Goal: Information Seeking & Learning: Learn about a topic

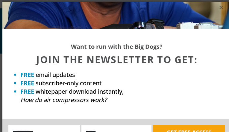
scroll to position [2, 0]
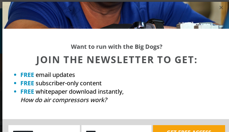
scroll to position [2, 0]
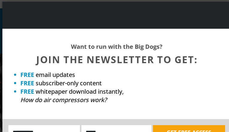
scroll to position [2, 0]
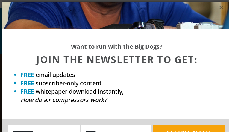
scroll to position [2, 0]
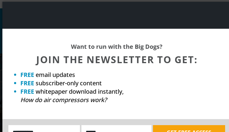
scroll to position [2, 0]
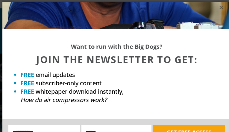
scroll to position [2, 0]
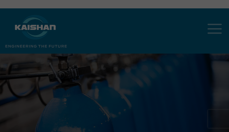
scroll to position [2, 0]
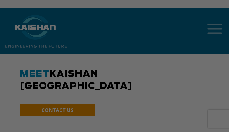
scroll to position [2, 0]
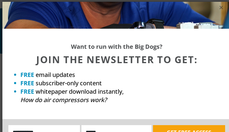
scroll to position [2, 0]
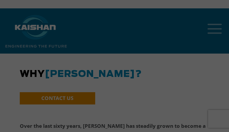
scroll to position [2, 0]
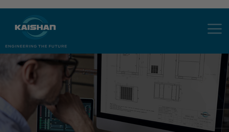
scroll to position [2, 0]
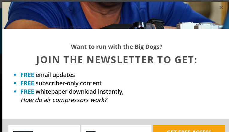
scroll to position [2, 0]
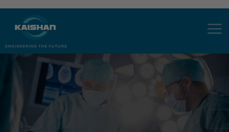
scroll to position [2, 0]
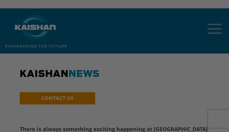
scroll to position [2, 0]
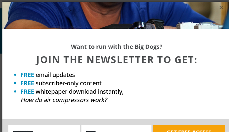
scroll to position [2, 0]
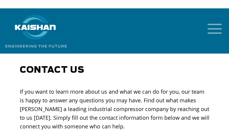
select select "**********"
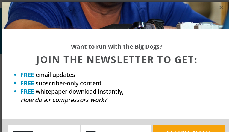
scroll to position [2, 0]
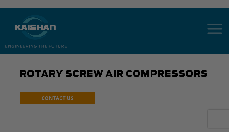
scroll to position [2, 0]
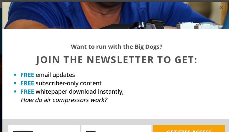
scroll to position [2, 0]
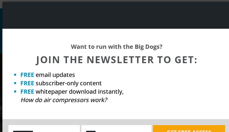
scroll to position [2, 0]
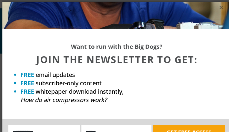
scroll to position [2, 0]
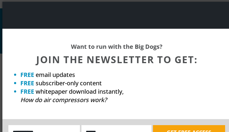
scroll to position [2, 0]
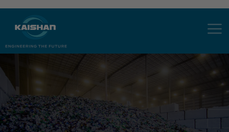
scroll to position [2, 0]
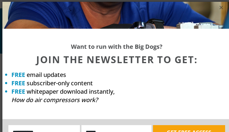
scroll to position [2, 0]
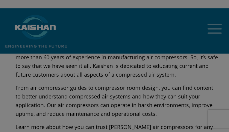
scroll to position [2, 0]
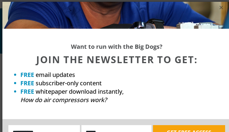
scroll to position [2, 0]
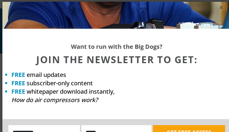
scroll to position [2, 0]
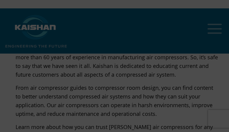
scroll to position [2, 0]
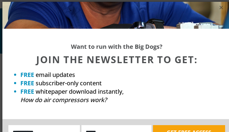
scroll to position [2, 0]
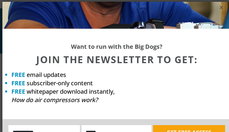
scroll to position [2, 0]
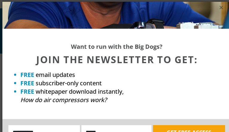
scroll to position [2, 0]
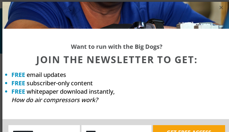
scroll to position [2, 0]
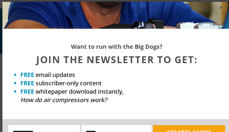
scroll to position [2, 0]
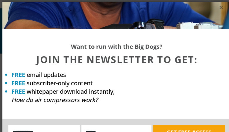
scroll to position [2, 0]
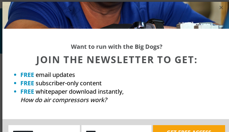
scroll to position [2, 0]
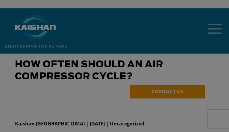
scroll to position [2, 0]
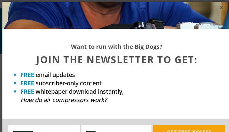
scroll to position [2, 0]
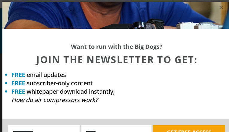
scroll to position [2, 0]
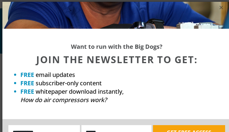
scroll to position [2, 0]
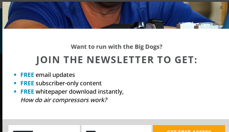
scroll to position [2, 0]
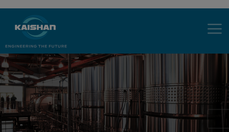
scroll to position [2, 0]
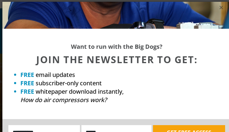
scroll to position [2, 0]
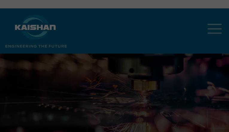
scroll to position [2, 0]
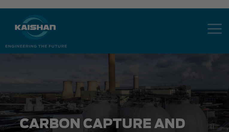
scroll to position [2, 0]
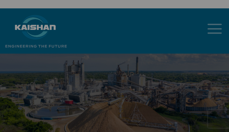
scroll to position [2, 0]
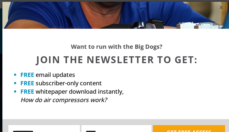
scroll to position [2, 0]
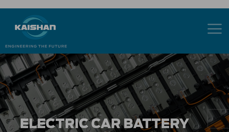
scroll to position [2, 0]
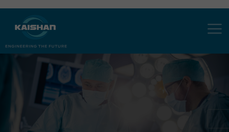
scroll to position [2, 0]
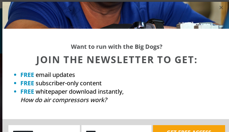
scroll to position [2, 0]
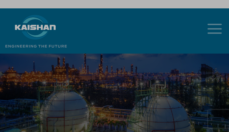
scroll to position [2, 0]
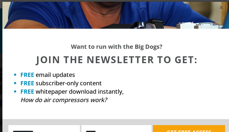
scroll to position [2, 0]
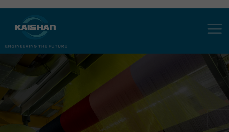
scroll to position [2, 0]
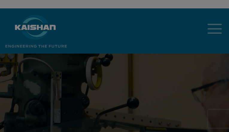
scroll to position [2, 0]
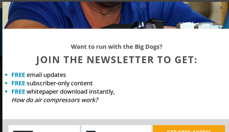
scroll to position [2, 0]
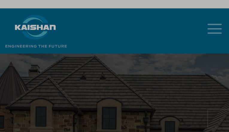
scroll to position [2, 0]
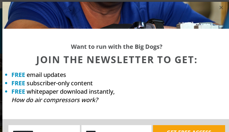
scroll to position [2, 0]
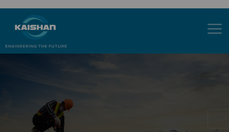
scroll to position [2, 0]
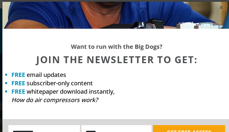
scroll to position [2, 0]
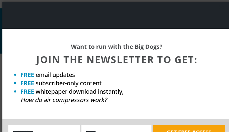
scroll to position [2, 0]
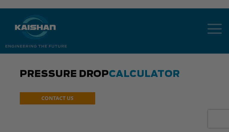
scroll to position [2, 0]
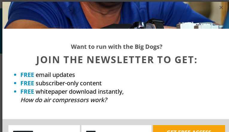
scroll to position [2, 0]
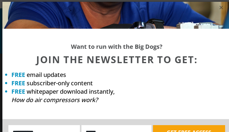
scroll to position [2, 0]
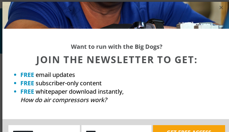
scroll to position [2, 0]
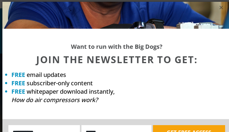
scroll to position [2, 0]
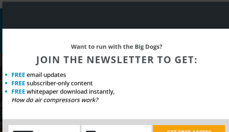
scroll to position [2, 0]
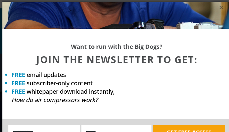
scroll to position [2, 0]
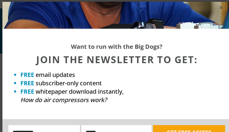
scroll to position [2, 0]
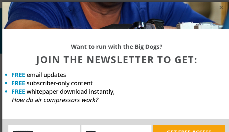
scroll to position [2, 0]
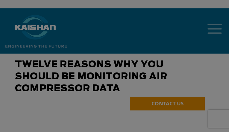
scroll to position [2, 0]
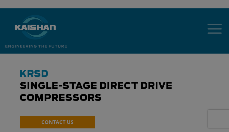
scroll to position [2, 0]
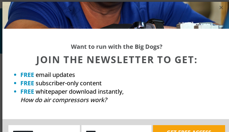
scroll to position [2, 0]
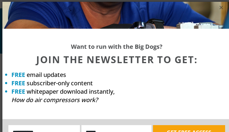
scroll to position [2, 0]
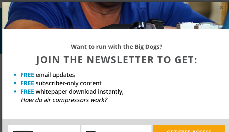
scroll to position [2, 0]
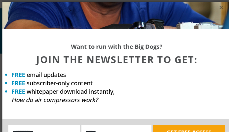
scroll to position [2, 0]
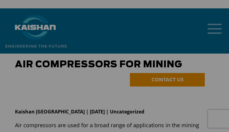
scroll to position [2, 0]
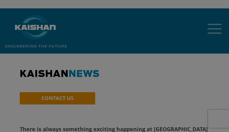
scroll to position [2, 0]
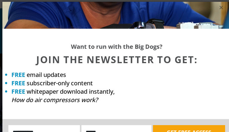
scroll to position [2, 0]
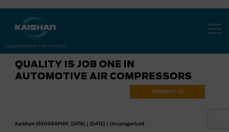
scroll to position [2, 0]
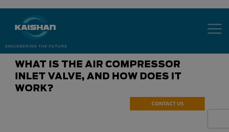
scroll to position [2, 0]
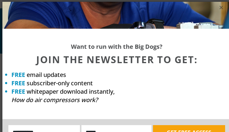
scroll to position [2, 0]
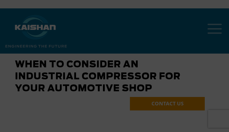
scroll to position [2, 0]
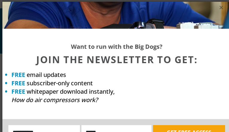
scroll to position [2, 0]
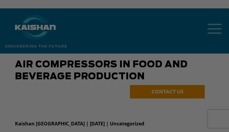
scroll to position [2, 0]
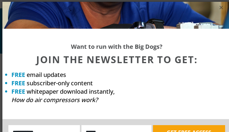
scroll to position [2, 0]
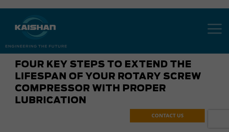
scroll to position [2, 0]
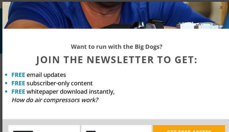
scroll to position [2, 0]
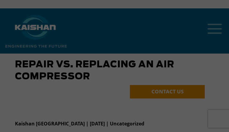
scroll to position [2, 0]
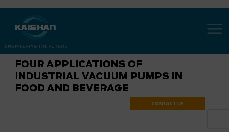
scroll to position [2, 0]
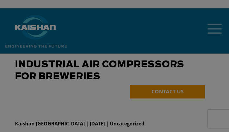
scroll to position [2, 0]
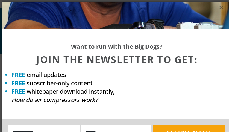
scroll to position [2, 0]
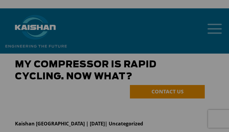
scroll to position [2, 0]
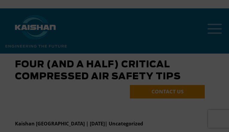
scroll to position [2, 0]
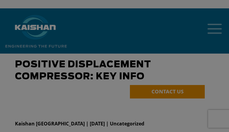
scroll to position [2, 0]
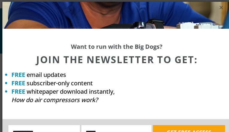
scroll to position [2, 0]
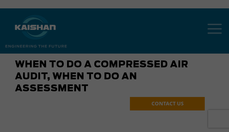
scroll to position [2, 0]
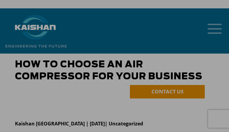
scroll to position [2, 0]
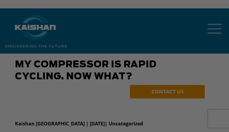
scroll to position [2, 0]
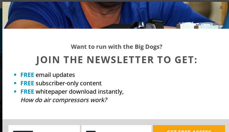
scroll to position [2, 0]
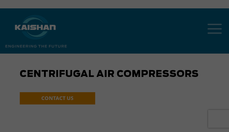
scroll to position [2, 0]
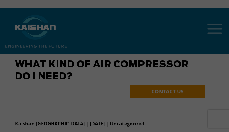
scroll to position [2, 0]
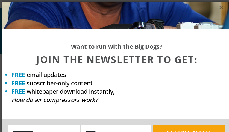
scroll to position [2, 0]
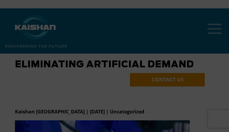
scroll to position [2, 0]
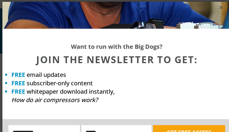
scroll to position [2, 0]
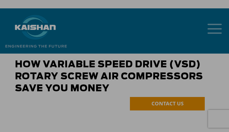
scroll to position [2, 0]
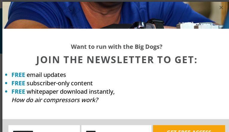
scroll to position [2, 0]
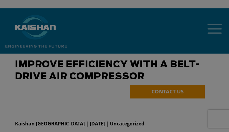
scroll to position [2, 0]
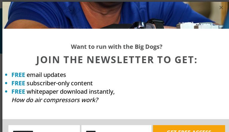
scroll to position [2, 0]
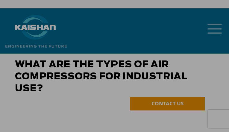
scroll to position [2, 0]
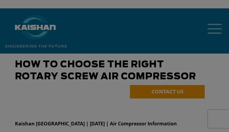
scroll to position [2, 0]
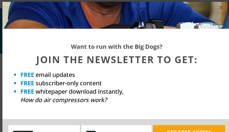
scroll to position [2, 0]
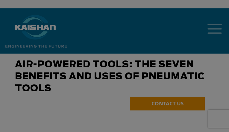
scroll to position [2, 0]
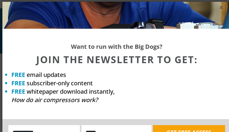
scroll to position [2, 0]
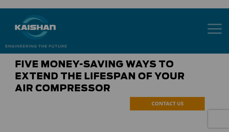
scroll to position [2, 0]
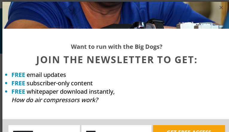
scroll to position [2, 0]
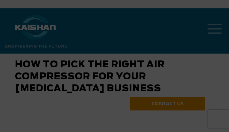
scroll to position [2, 0]
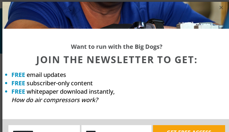
scroll to position [2, 0]
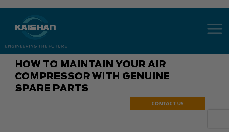
scroll to position [2, 0]
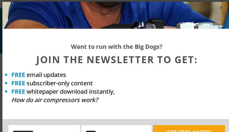
scroll to position [2, 0]
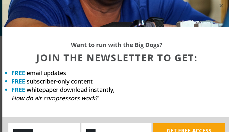
scroll to position [2537, 0]
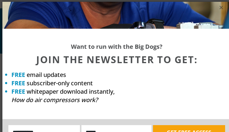
scroll to position [2, 0]
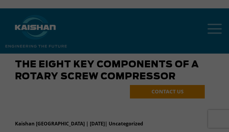
scroll to position [2, 0]
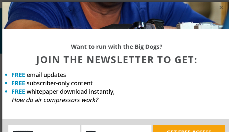
scroll to position [2, 0]
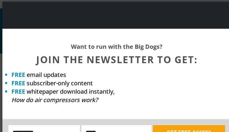
scroll to position [2, 0]
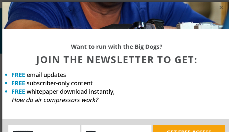
scroll to position [2, 0]
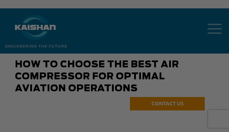
scroll to position [2, 0]
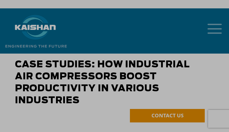
scroll to position [2, 0]
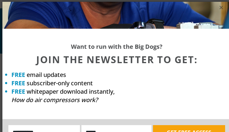
scroll to position [2, 0]
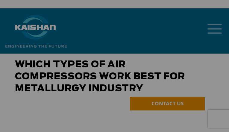
scroll to position [2, 0]
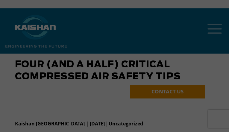
scroll to position [2, 0]
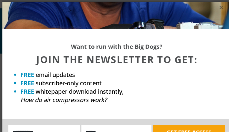
scroll to position [2, 0]
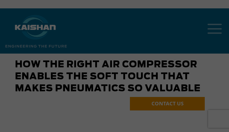
scroll to position [2, 0]
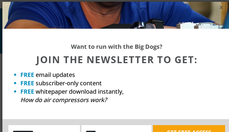
scroll to position [2, 0]
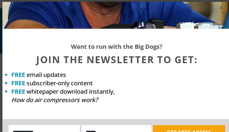
scroll to position [2, 0]
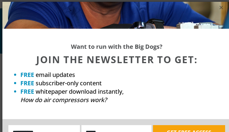
scroll to position [2, 0]
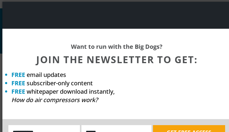
scroll to position [2, 0]
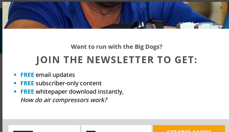
scroll to position [2, 0]
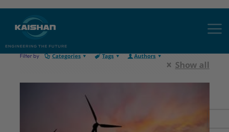
scroll to position [2, 0]
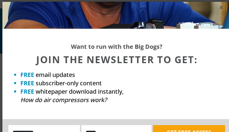
scroll to position [2, 0]
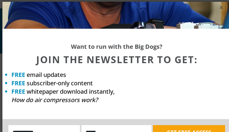
scroll to position [2, 0]
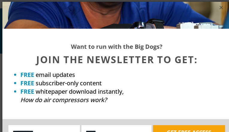
scroll to position [2, 0]
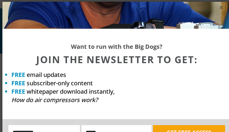
scroll to position [2, 0]
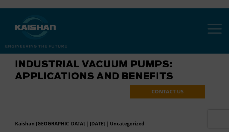
scroll to position [2, 0]
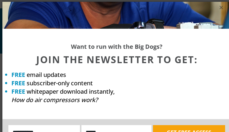
scroll to position [2, 0]
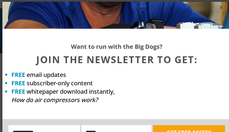
scroll to position [2, 0]
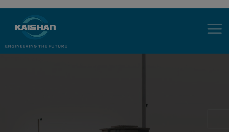
scroll to position [2, 0]
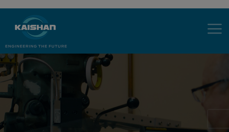
scroll to position [2, 0]
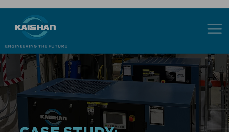
scroll to position [2, 0]
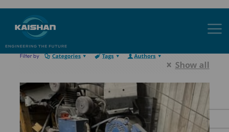
scroll to position [2, 0]
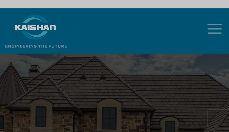
scroll to position [2, 0]
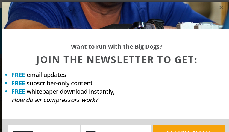
scroll to position [2, 0]
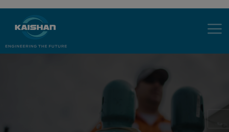
scroll to position [2, 0]
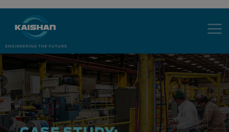
scroll to position [2, 0]
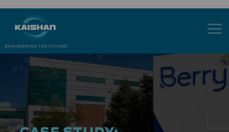
scroll to position [2, 0]
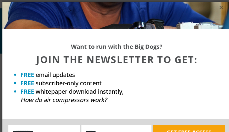
scroll to position [2, 0]
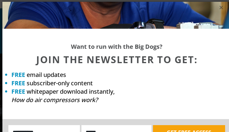
scroll to position [2, 0]
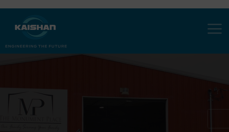
scroll to position [2, 0]
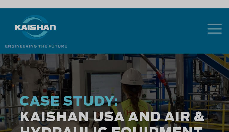
scroll to position [2, 0]
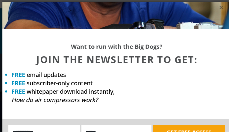
scroll to position [2, 0]
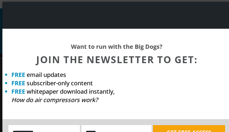
scroll to position [2, 0]
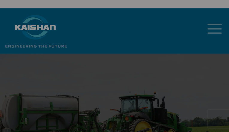
scroll to position [2, 0]
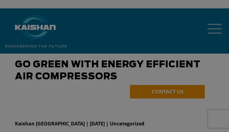
scroll to position [2, 0]
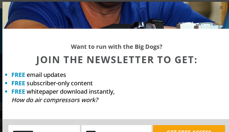
scroll to position [2, 0]
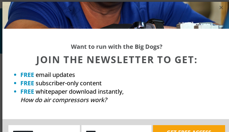
scroll to position [2, 0]
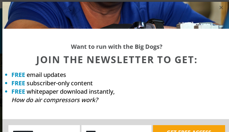
scroll to position [2, 0]
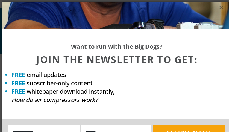
scroll to position [2, 0]
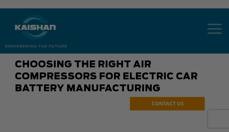
scroll to position [2, 0]
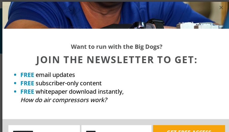
scroll to position [2, 0]
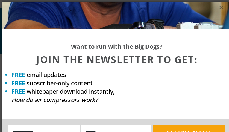
scroll to position [2, 0]
